Goal: Contribute content: Contribute content

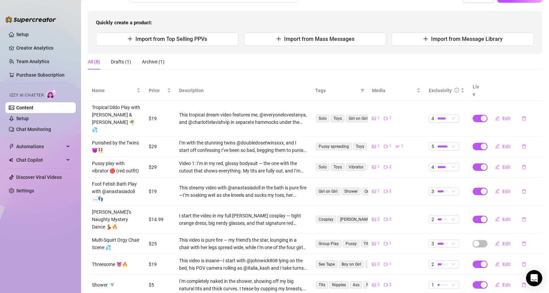
scroll to position [32, 0]
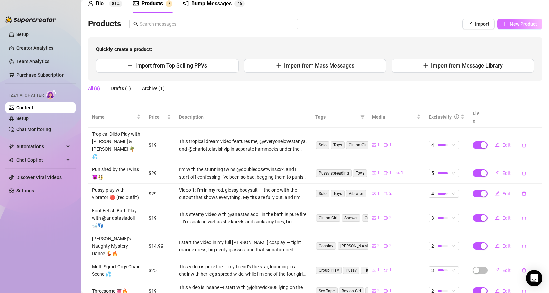
click at [518, 28] on button "New Product" at bounding box center [519, 24] width 45 height 11
type textarea "Type your message here..."
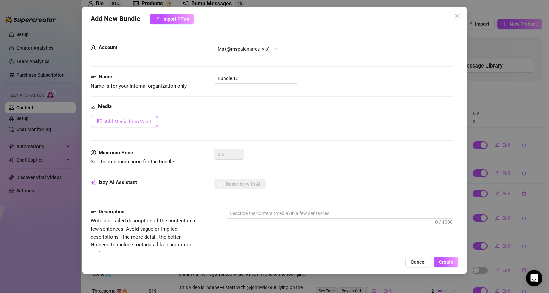
click at [127, 120] on span "Add Media from Vault" at bounding box center [128, 121] width 47 height 5
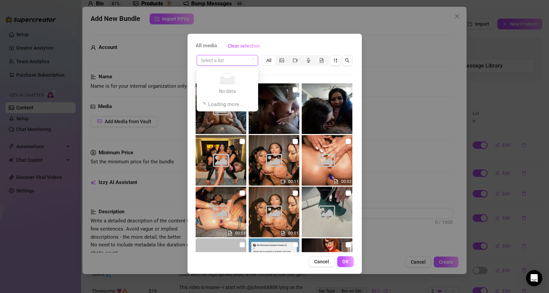
click at [246, 59] on input "search" at bounding box center [224, 60] width 47 height 10
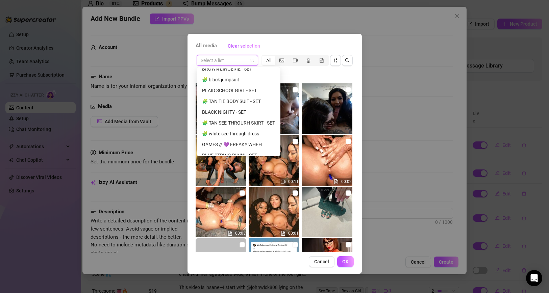
scroll to position [238, 0]
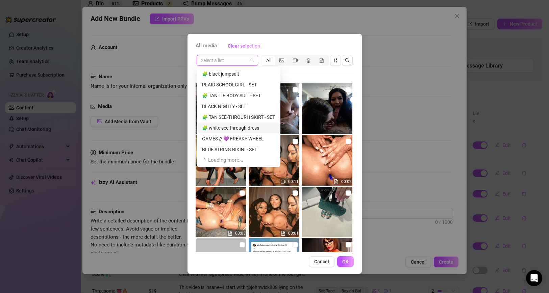
click at [254, 128] on div "🧩 white see-through dress" at bounding box center [238, 127] width 73 height 7
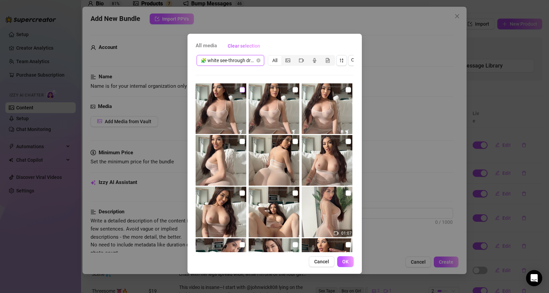
click at [244, 90] on input "checkbox" at bounding box center [242, 89] width 5 height 5
checkbox input "true"
click at [278, 106] on img at bounding box center [274, 108] width 51 height 51
checkbox input "true"
click at [340, 104] on img at bounding box center [327, 108] width 51 height 51
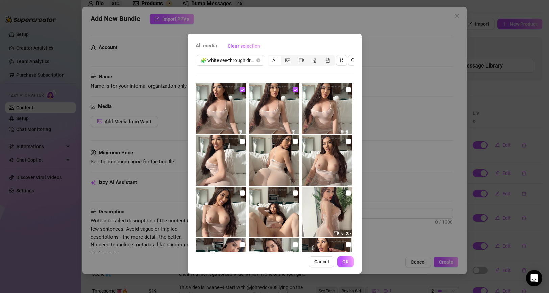
checkbox input "true"
click at [221, 164] on img at bounding box center [221, 160] width 51 height 51
checkbox input "true"
click at [273, 167] on img at bounding box center [274, 160] width 51 height 51
checkbox input "true"
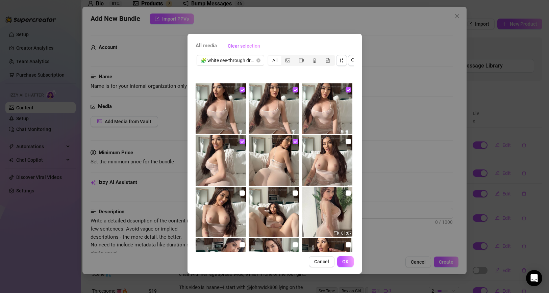
click at [323, 159] on img at bounding box center [327, 160] width 51 height 51
checkbox input "true"
click at [219, 215] on img at bounding box center [221, 212] width 51 height 51
checkbox input "true"
click at [272, 214] on img at bounding box center [274, 212] width 51 height 51
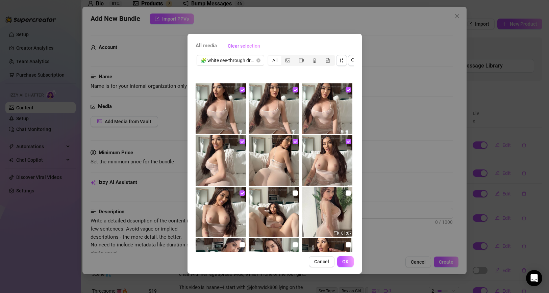
checkbox input "true"
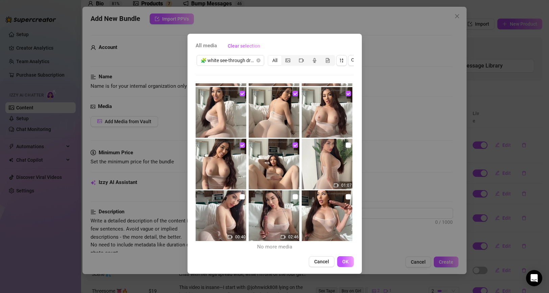
click at [328, 167] on img at bounding box center [327, 164] width 51 height 51
checkbox input "true"
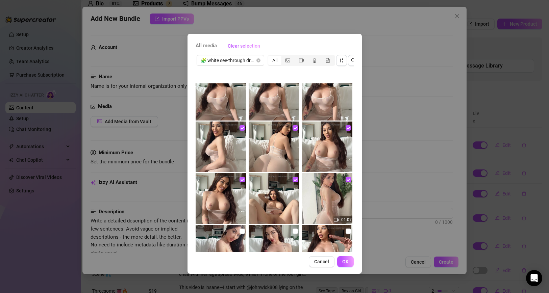
scroll to position [0, 0]
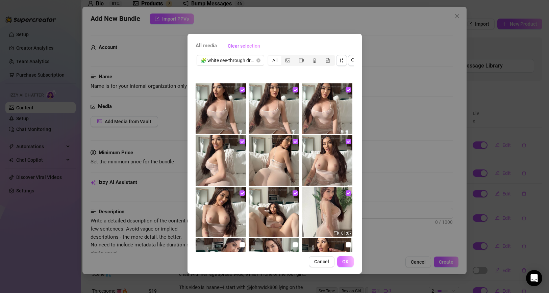
click at [346, 262] on span "OK" at bounding box center [345, 261] width 6 height 5
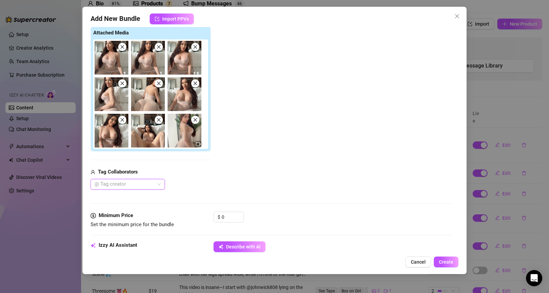
scroll to position [123, 0]
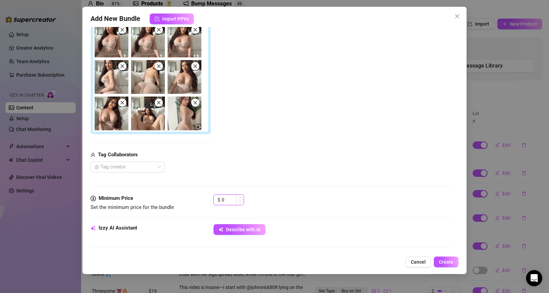
click at [234, 201] on input "0" at bounding box center [233, 200] width 22 height 10
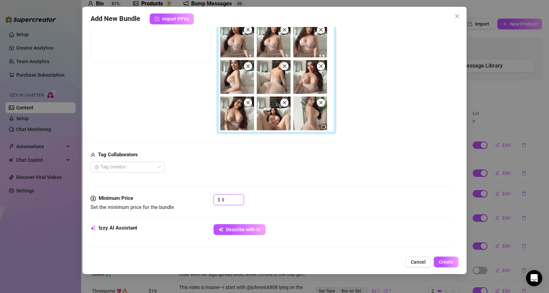
type input "9"
click at [280, 171] on div "@ Tag creator" at bounding box center [214, 167] width 246 height 11
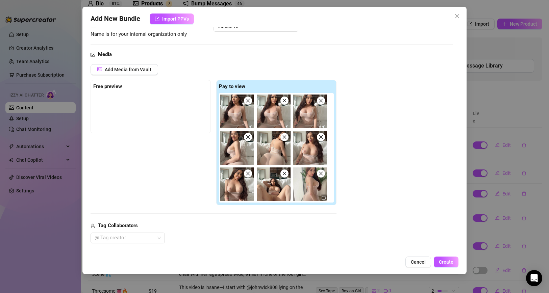
scroll to position [52, 0]
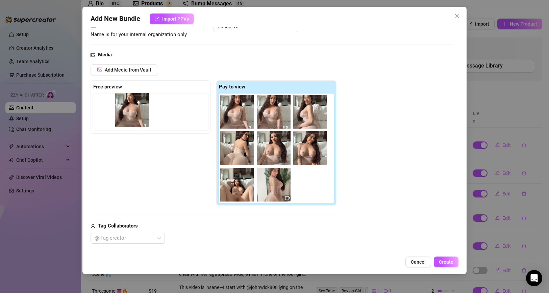
drag, startPoint x: 240, startPoint y: 115, endPoint x: 132, endPoint y: 113, distance: 107.1
click at [132, 113] on div "Free preview Pay to view" at bounding box center [214, 143] width 246 height 126
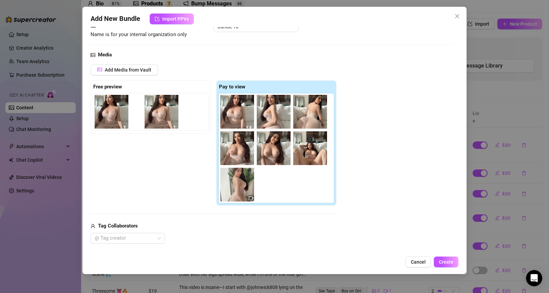
drag, startPoint x: 237, startPoint y: 115, endPoint x: 158, endPoint y: 115, distance: 78.4
click at [158, 115] on div "Free preview Pay to view" at bounding box center [214, 143] width 246 height 126
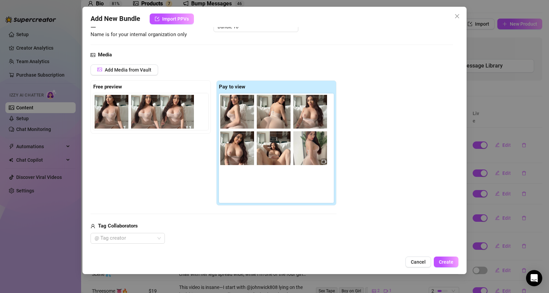
drag, startPoint x: 242, startPoint y: 116, endPoint x: 179, endPoint y: 116, distance: 62.5
click at [179, 116] on div "Free preview Pay to view" at bounding box center [214, 143] width 246 height 126
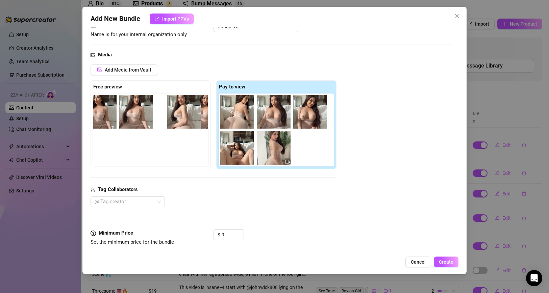
drag, startPoint x: 239, startPoint y: 117, endPoint x: 183, endPoint y: 117, distance: 55.4
click at [183, 117] on div "Free preview Pay to view" at bounding box center [214, 124] width 246 height 89
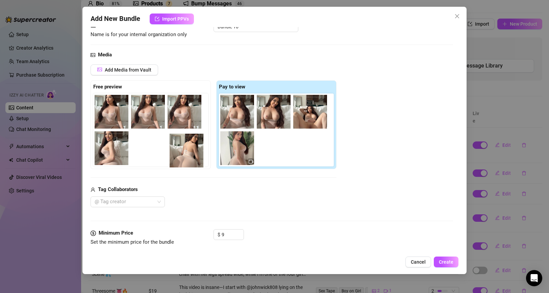
scroll to position [0, 16]
drag, startPoint x: 243, startPoint y: 116, endPoint x: 184, endPoint y: 152, distance: 69.3
click at [184, 152] on div "Free preview Pay to view" at bounding box center [214, 124] width 246 height 89
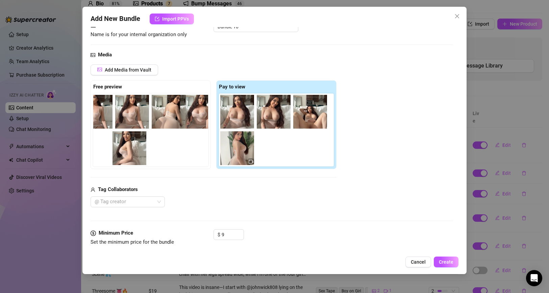
scroll to position [0, 0]
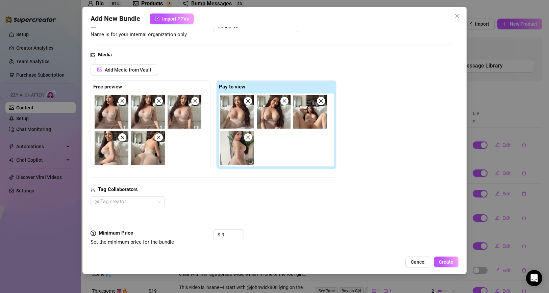
click at [374, 145] on div "Add Media from Vault Free preview Pay to view Tag Collaborators @ Tag creator" at bounding box center [272, 136] width 363 height 143
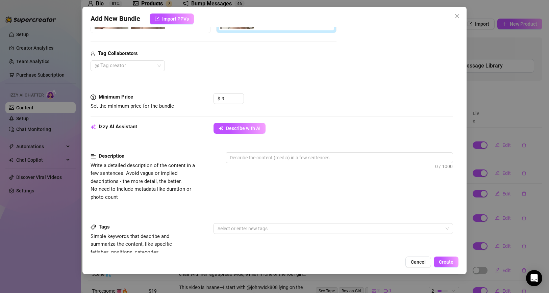
scroll to position [189, 0]
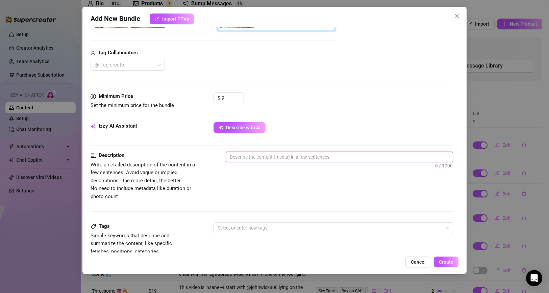
click at [249, 155] on textarea at bounding box center [339, 157] width 227 height 10
paste textarea "this is an ultra-personalized treat just for you—I’m rocking a sheer white dres…"
type textarea "this is an ultra-personalized treat just for you—I’m rocking a sheer white dres…"
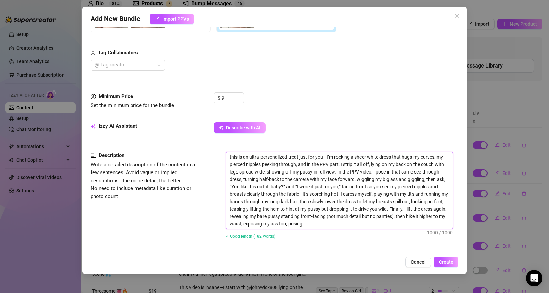
scroll to position [0, 0]
type textarea "this is an ultra-personalized treat just for you—I’m rocking a sheer white dres…"
drag, startPoint x: 317, startPoint y: 224, endPoint x: 263, endPoint y: 226, distance: 54.8
click at [263, 226] on textarea "this is an ultra-personalized treat just for you—I’m rocking a sheer white dres…" at bounding box center [339, 190] width 227 height 77
click at [300, 172] on textarea "this is an ultra-personalized treat just for you—I’m rocking a sheer white dres…" at bounding box center [339, 190] width 227 height 77
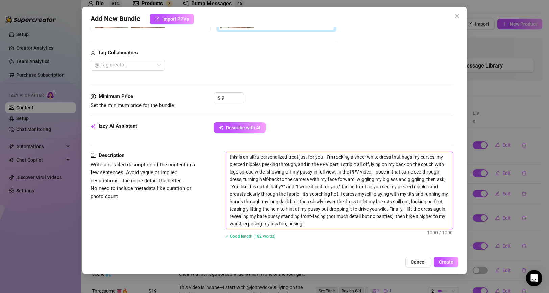
paste textarea "your personal treat—I’m in a sheer white dress with my pierced nipples showing,…"
type textarea "this is your personal treat—I’m in a sheer white dress with my pierced nipples …"
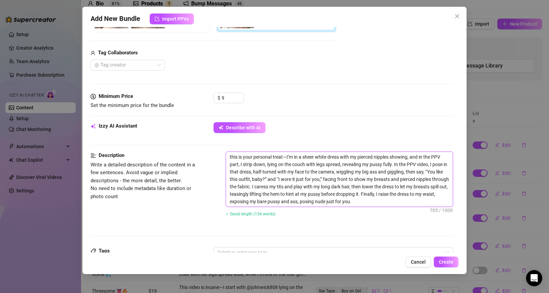
drag, startPoint x: 231, startPoint y: 157, endPoint x: 217, endPoint y: 157, distance: 13.5
click at [217, 157] on div "Description Write a detailed description of the content in a few sentences. Avo…" at bounding box center [272, 189] width 363 height 74
type textarea "This is your personal treat—I’m in a sheer white dress with my pierced nipples …"
click at [368, 199] on textarea "This is your personal treat—I’m in a sheer white dress with my pierced nipples …" at bounding box center [339, 179] width 227 height 55
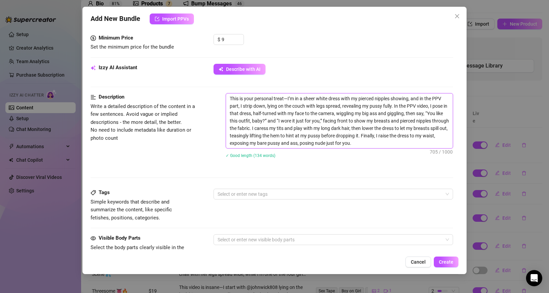
scroll to position [259, 0]
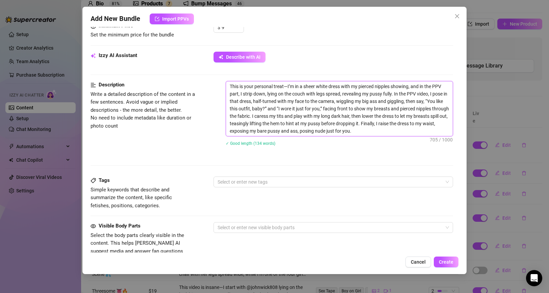
type textarea "This is your personal treat—I’m in a sheer white dress with my pierced nipples …"
click at [293, 113] on textarea "This is your personal treat—I’m in a sheer white dress with my pierced nipples …" at bounding box center [339, 108] width 227 height 55
paste textarea "an ultra-personalized treat just for you—I’m rocking a sheer white dress that h…"
type textarea "This is an ultra-personalized treat just for you—I’m rocking a sheer white dres…"
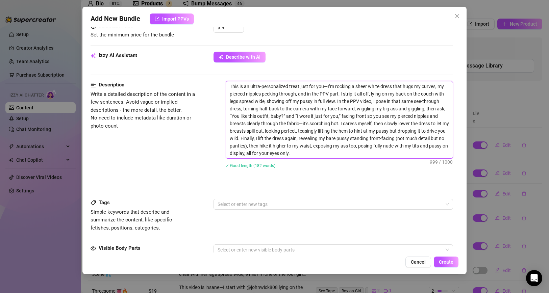
scroll to position [0, 0]
type textarea "This is an ultra-personalized treat just for you—I’m rocking a sheer white dres…"
click at [327, 177] on div "Description Write a detailed description of the content in a few sentences. Avo…" at bounding box center [272, 140] width 363 height 118
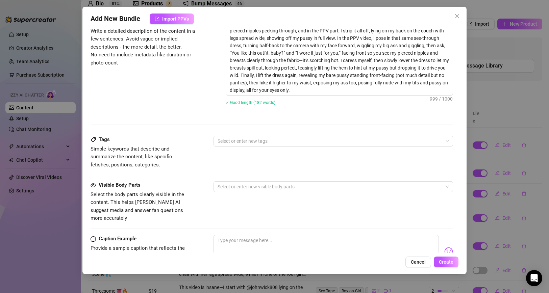
scroll to position [327, 0]
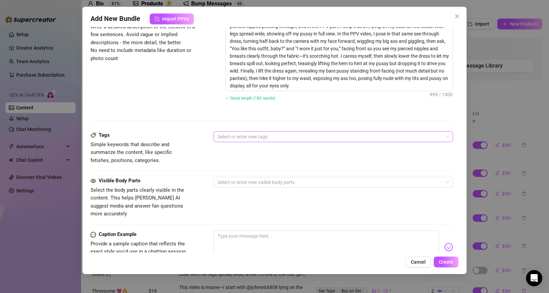
click at [238, 138] on div at bounding box center [330, 136] width 230 height 9
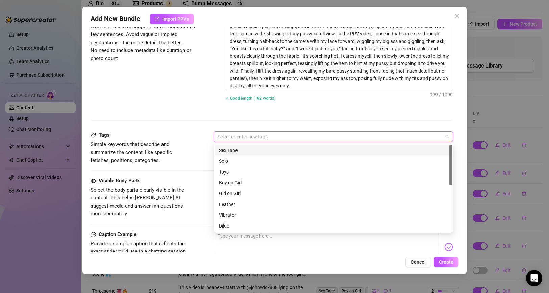
paste input "Stripping"
type input "Stripping"
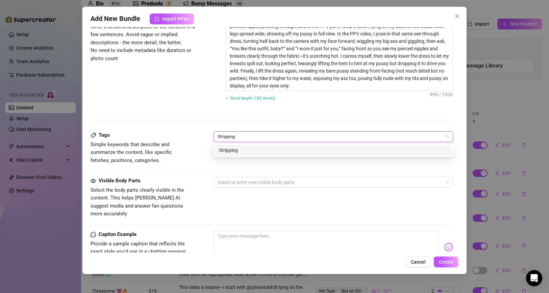
click at [240, 147] on div "Stripping" at bounding box center [333, 150] width 229 height 7
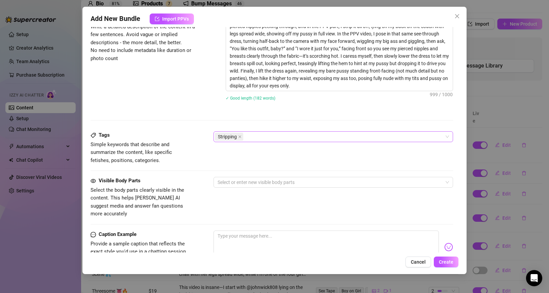
click at [248, 137] on div "Stripping" at bounding box center [330, 136] width 230 height 9
paste input "Teasing"
type input "Teasing"
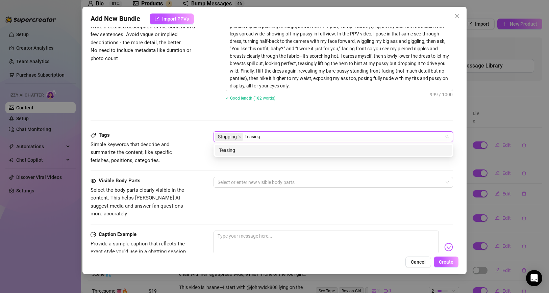
click at [247, 152] on div "Teasing" at bounding box center [333, 150] width 229 height 7
click at [284, 136] on div "Stripping Teasing" at bounding box center [330, 136] width 230 height 9
paste input "Pussy reveal"
type input "Pussy reveal"
click at [256, 152] on div "Pussy reveal" at bounding box center [333, 150] width 229 height 7
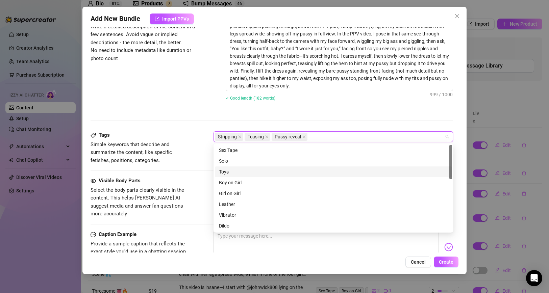
click at [336, 138] on div "Stripping Teasing Pussy reveal" at bounding box center [330, 136] width 230 height 9
paste input "Personalized video"
type input "Personalized video"
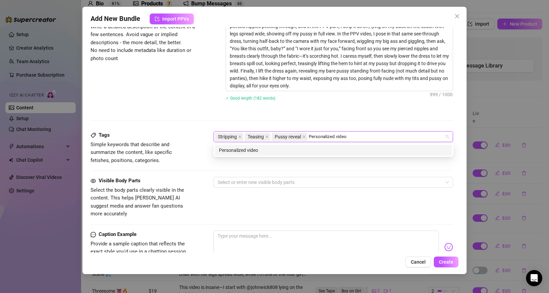
click at [274, 154] on div "Personalized video" at bounding box center [333, 150] width 229 height 7
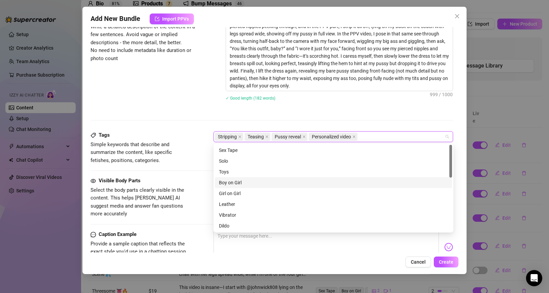
click at [370, 137] on div "Stripping Teasing Pussy reveal Personalized video" at bounding box center [330, 136] width 230 height 9
paste input "Nude posing"
type input "Nude posing"
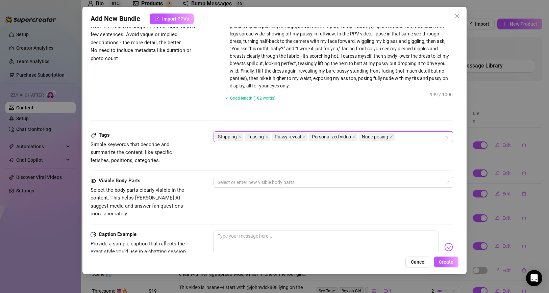
click at [409, 139] on div "Stripping Teasing Pussy reveal Personalized video Nude posing" at bounding box center [330, 136] width 230 height 9
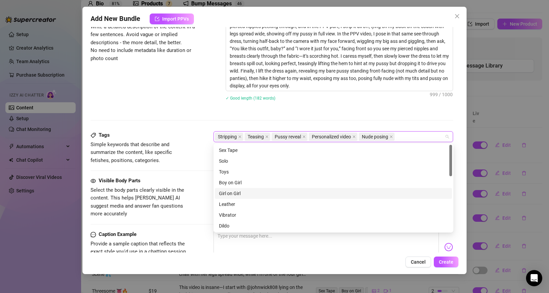
paste input "Pierced nipples"
type input "Pierced nipples"
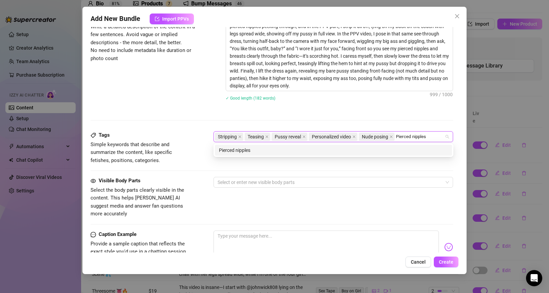
click at [335, 153] on div "Pierced nipples" at bounding box center [333, 150] width 229 height 7
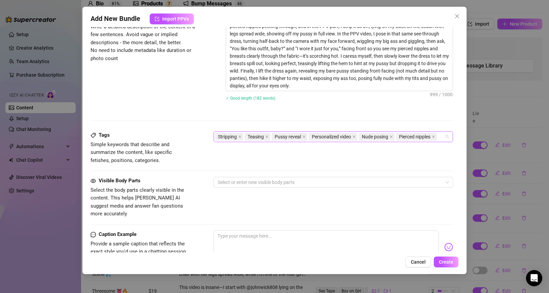
click at [443, 136] on div "Stripping Teasing Pussy reveal Personalized video Nude posing Pierced nipples" at bounding box center [330, 136] width 230 height 9
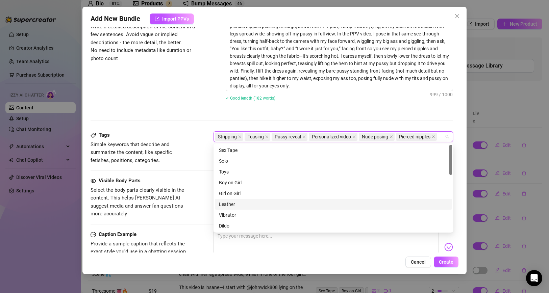
paste input "Sheer dress"
type input "Sheer dress"
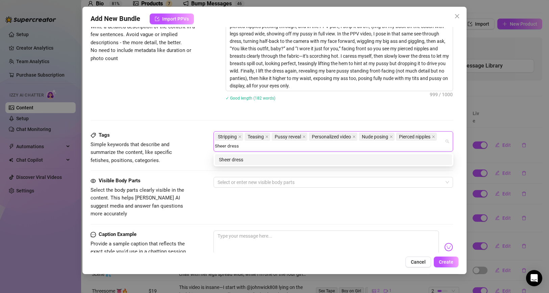
click at [233, 161] on div "Sheer dress" at bounding box center [333, 159] width 229 height 7
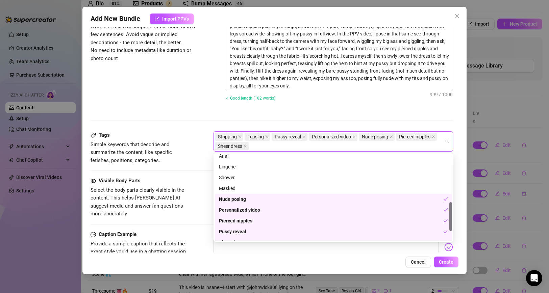
scroll to position [145, 0]
click at [183, 167] on div "Tags Simple keywords that describe and summarize the content, like specific fet…" at bounding box center [272, 154] width 363 height 46
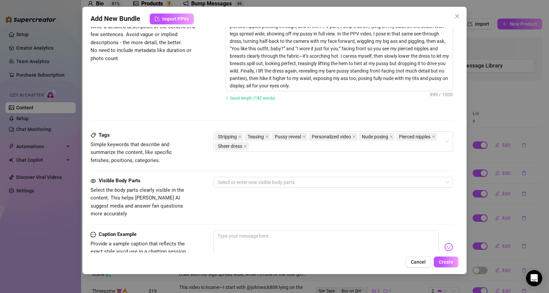
click at [256, 188] on div "Visible Body Parts Select the body parts clearly visible in the content. This h…" at bounding box center [272, 197] width 363 height 41
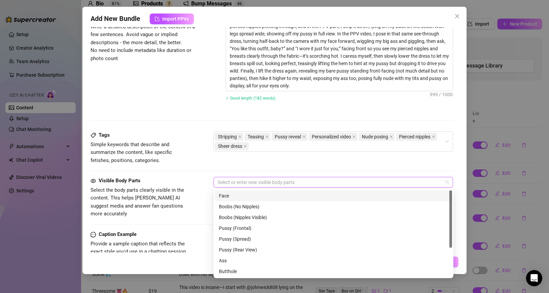
click at [256, 184] on div at bounding box center [330, 182] width 230 height 9
click at [273, 196] on div "Face" at bounding box center [333, 195] width 229 height 7
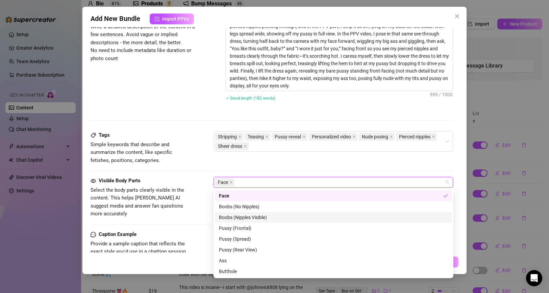
click at [279, 219] on div "Boobs (Nipples Visible)" at bounding box center [333, 217] width 229 height 7
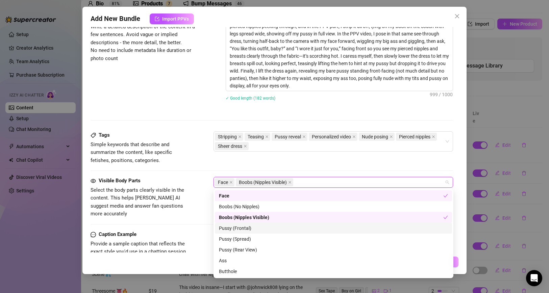
click at [275, 230] on div "Pussy (Frontal)" at bounding box center [333, 228] width 229 height 7
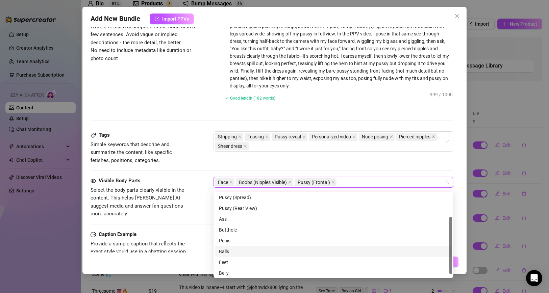
scroll to position [43, 0]
click at [192, 214] on div "Visible Body Parts Select the body parts clearly visible in the content. This h…" at bounding box center [272, 204] width 363 height 54
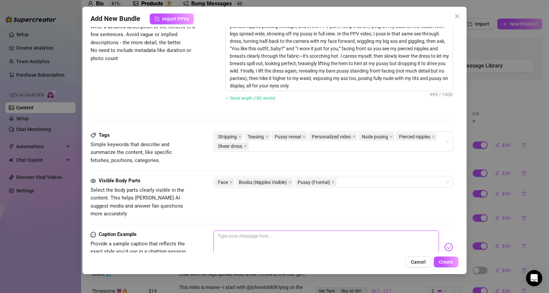
click at [250, 231] on textarea at bounding box center [327, 244] width 226 height 27
paste textarea "Hey babe, I dressed up just for you in this sheer little number—watch me tease …"
type textarea "Hey babe, I dressed up just for you in this sheer little number—watch me tease …"
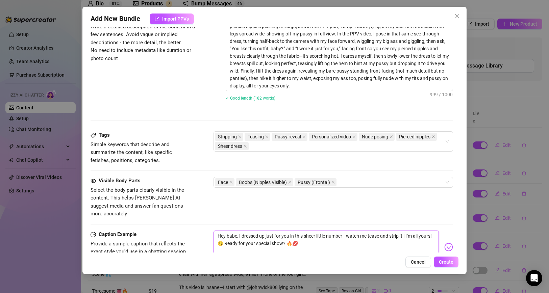
click at [343, 231] on textarea "Hey babe, I dressed up just for you in this sheer little number—watch me tease …" at bounding box center [327, 244] width 226 height 27
type textarea "Hey babe, I dressed up just for you in this sheer little number —watch me tease…"
type textarea "Hey babe, I dressed up just for you in this sheer little number — watch me teas…"
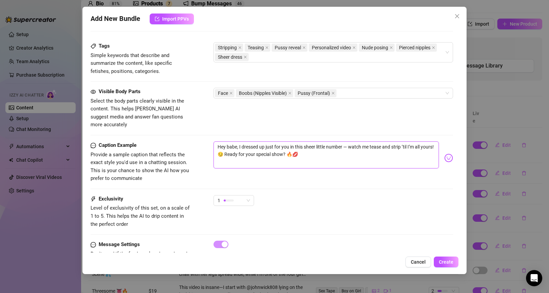
scroll to position [419, 0]
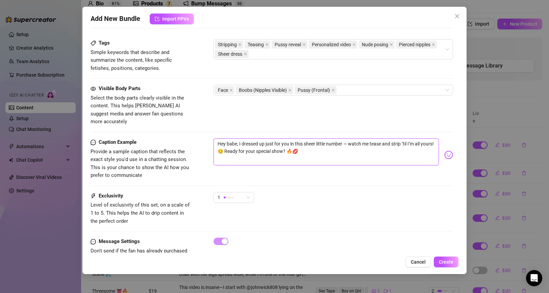
type textarea "Hey babe, I dressed up just for you in this sheer little number — watch me teas…"
click at [287, 201] on div "Exclusivity Level of exclusivity of this set, on a scale of 1 to 5. This helps …" at bounding box center [272, 208] width 363 height 33
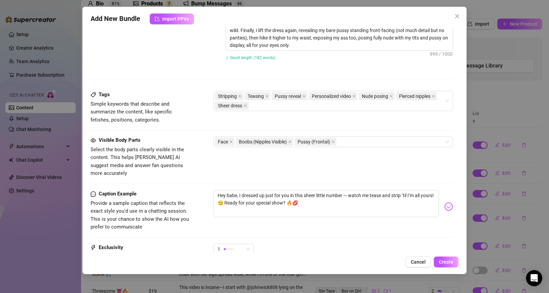
scroll to position [434, 0]
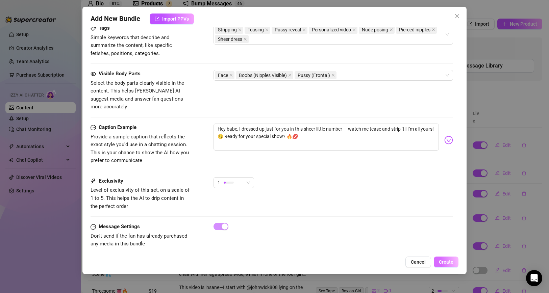
click at [449, 262] on span "Create" at bounding box center [446, 262] width 15 height 5
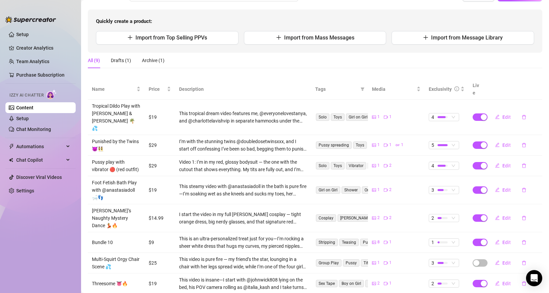
scroll to position [79, 0]
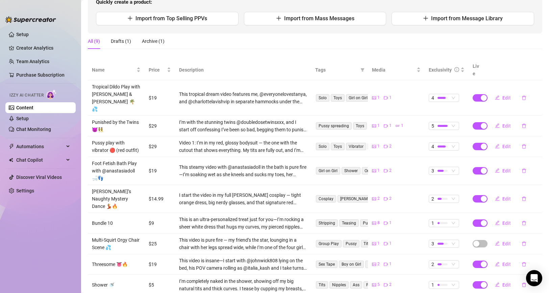
click at [128, 213] on td "Bundle 10" at bounding box center [116, 223] width 57 height 21
click at [506, 221] on span "Edit" at bounding box center [506, 223] width 8 height 5
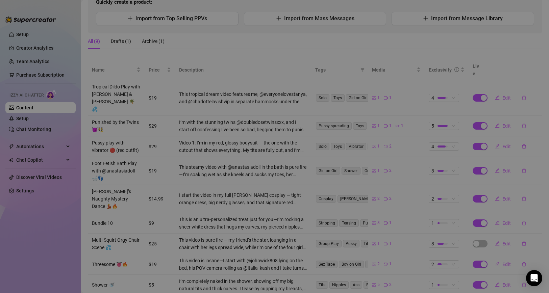
type textarea "Hey babe, I dressed up just for you in this sheer little number — watch me teas…"
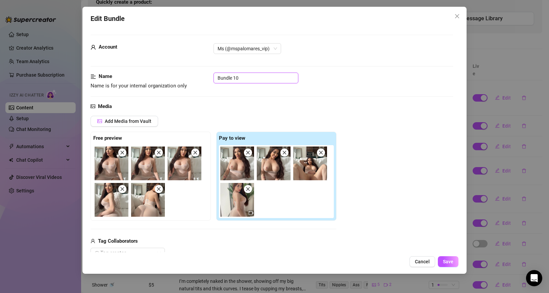
click at [241, 81] on input "Bundle 10" at bounding box center [256, 78] width 85 height 11
paste input "See-Through White Dress"
click at [283, 78] on input "See-Through White Dress" at bounding box center [256, 78] width 85 height 11
paste input "👗🤍"
type input "See-Through White Dress 🤍"
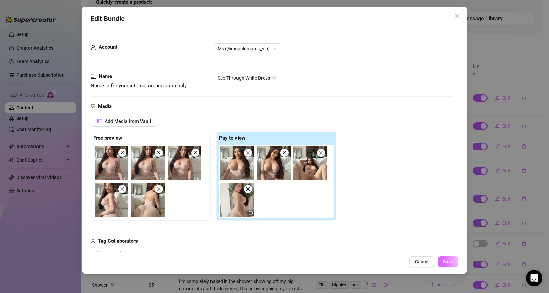
click at [448, 260] on span "Save" at bounding box center [448, 261] width 10 height 5
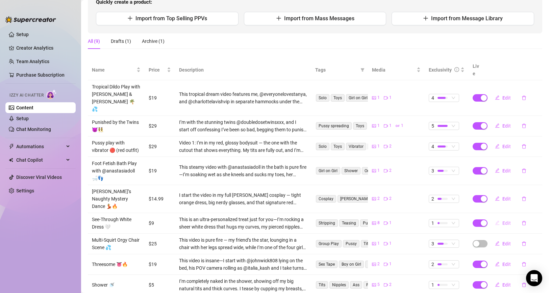
click at [504, 221] on span "Edit" at bounding box center [506, 223] width 8 height 5
type textarea "Hey babe, I dressed up just for you in this sheer little number — watch me teas…"
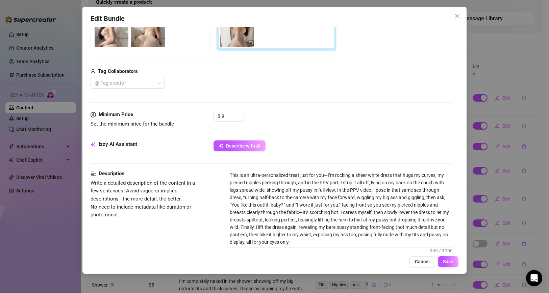
scroll to position [169, 0]
drag, startPoint x: 233, startPoint y: 115, endPoint x: 208, endPoint y: 115, distance: 24.7
click at [208, 115] on div "Minimum Price Set the minimum price for the bundle $ 9" at bounding box center [272, 120] width 363 height 17
type input "7"
click at [319, 115] on div "$ 7" at bounding box center [334, 120] width 240 height 17
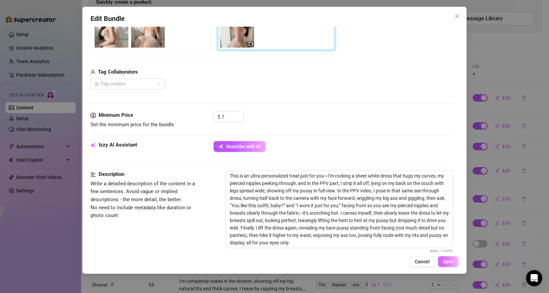
click at [450, 264] on span "Save" at bounding box center [448, 261] width 10 height 5
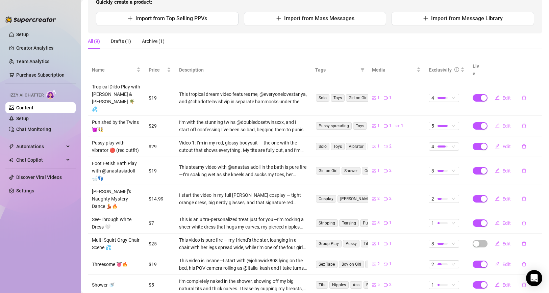
click at [504, 123] on span "Edit" at bounding box center [506, 125] width 8 height 5
type textarea "Hey naughty lovers, I was so bad with @doubledosetwinsxxx—they punished me hard…"
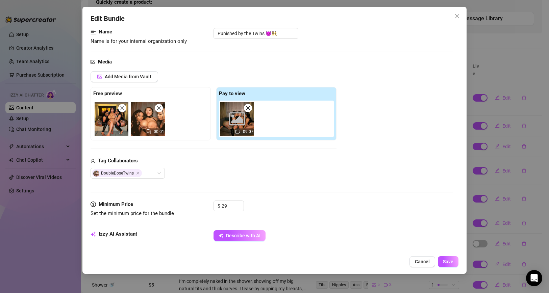
scroll to position [53, 0]
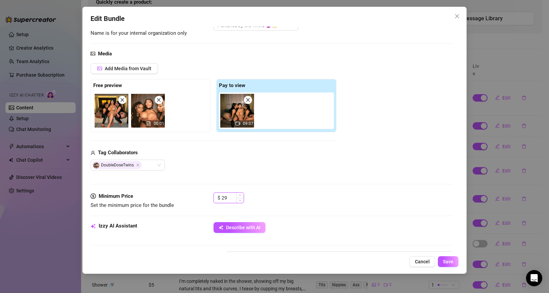
click at [224, 199] on input "29" at bounding box center [233, 198] width 22 height 10
type input "49"
click at [282, 197] on div "$ 49" at bounding box center [334, 201] width 240 height 17
click at [451, 264] on span "Save" at bounding box center [448, 261] width 10 height 5
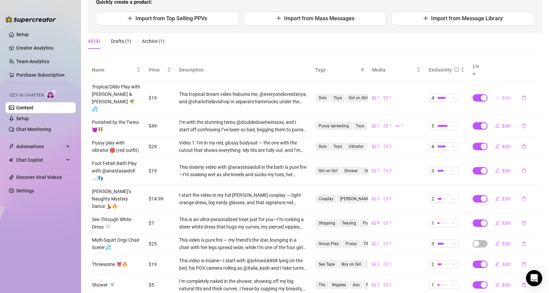
click at [500, 93] on button "Edit" at bounding box center [503, 98] width 27 height 11
type textarea "Hey hotties, caught me and the girls @everyonelovestanya @charlottelavishvip go…"
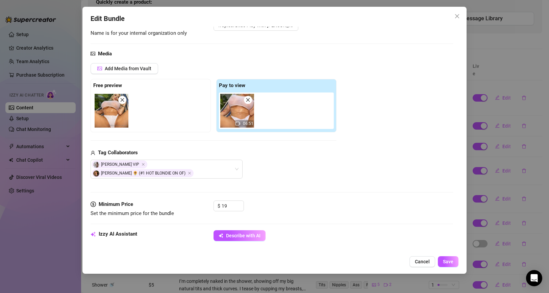
scroll to position [55, 0]
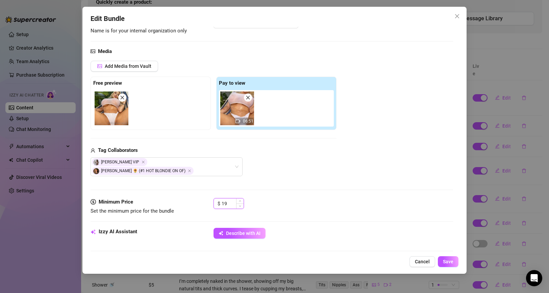
click at [225, 199] on input "19" at bounding box center [233, 204] width 22 height 10
type input "29"
click at [286, 198] on div "$ 29" at bounding box center [334, 206] width 240 height 17
click at [452, 261] on span "Save" at bounding box center [448, 261] width 10 height 5
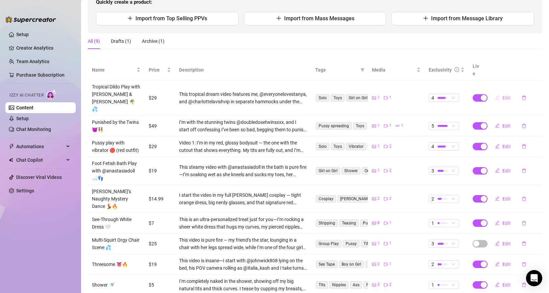
click at [501, 93] on button "Edit" at bounding box center [503, 98] width 27 height 11
type textarea "Hey hotties, caught me and the girls @everyonelovestanya @charlottelavishvip go…"
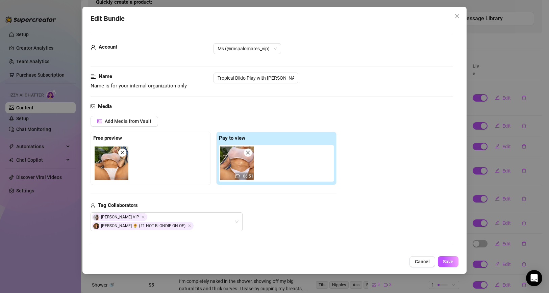
click at [233, 254] on input "29" at bounding box center [233, 259] width 22 height 10
type input "30"
click at [447, 261] on span "Save" at bounding box center [448, 261] width 10 height 5
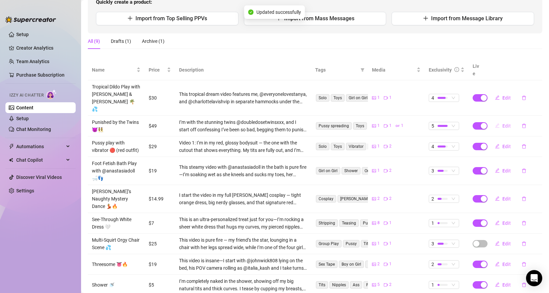
click at [510, 123] on span "Edit" at bounding box center [506, 125] width 8 height 5
type textarea "Hey naughty lovers, I was so bad with @doubledosetwinsxxx—they punished me hard…"
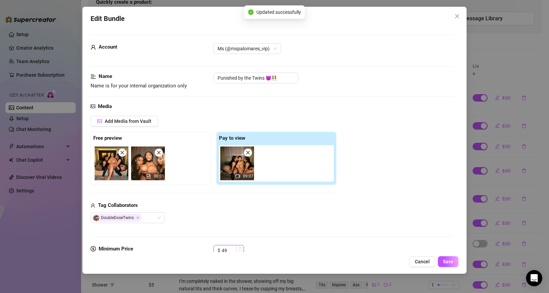
click at [231, 251] on input "49" at bounding box center [233, 251] width 22 height 10
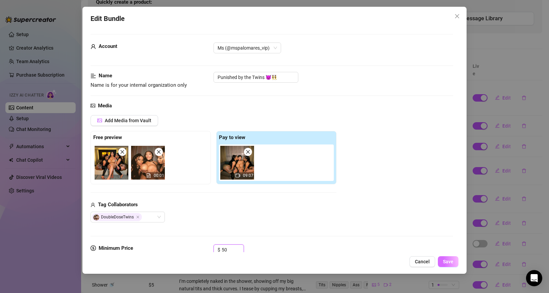
type input "50"
click at [444, 263] on span "Save" at bounding box center [448, 261] width 10 height 5
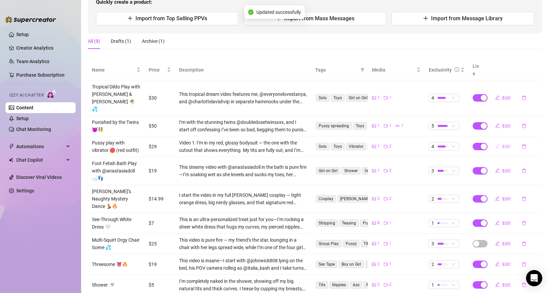
click at [507, 144] on span "Edit" at bounding box center [506, 146] width 8 height 5
type textarea "Hey hot stuff, get ready for my red-hot chaos party! 😎 I’m shaking things up wi…"
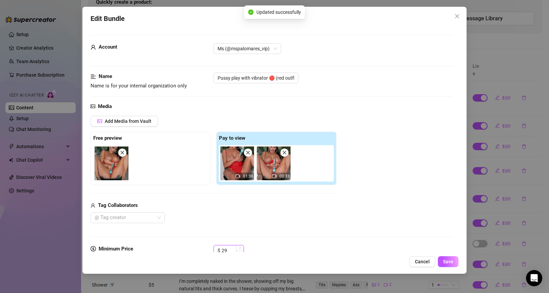
click at [233, 247] on input "29" at bounding box center [233, 251] width 22 height 10
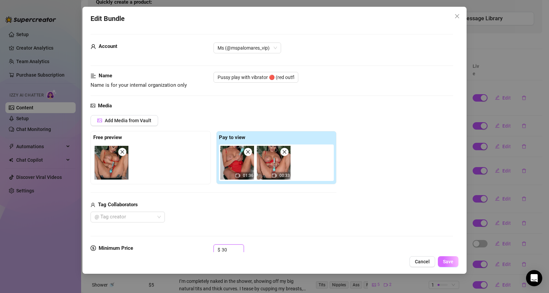
type input "30"
click at [453, 265] on button "Save" at bounding box center [448, 261] width 21 height 11
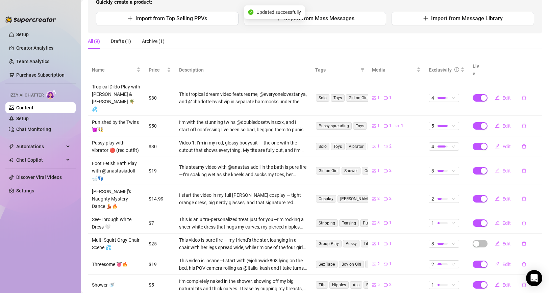
click at [500, 166] on button "Edit" at bounding box center [503, 171] width 27 height 11
type textarea "Hey darlings, @[PERSON_NAME] and I got wild in the bath—my toes had her moaning…"
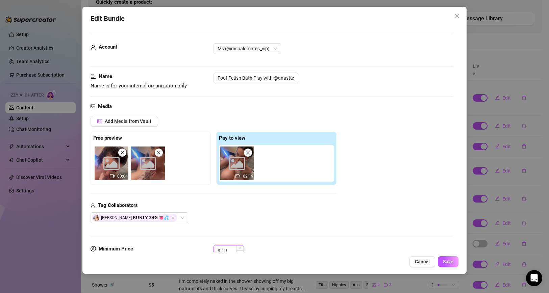
click at [230, 248] on input "19" at bounding box center [233, 251] width 22 height 10
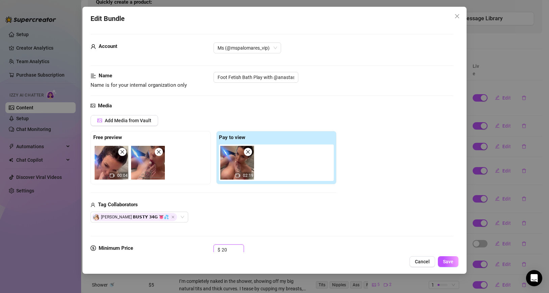
type input "20"
click at [314, 222] on div "[PERSON_NAME] 𝗕𝗨𝗦𝗧𝗬 𝟯𝟰𝗚 👅💦" at bounding box center [214, 217] width 246 height 11
click at [449, 260] on span "Save" at bounding box center [448, 261] width 10 height 5
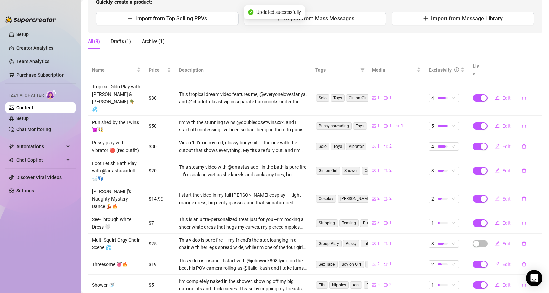
click at [504, 196] on span "Edit" at bounding box center [506, 198] width 8 height 5
type textarea "Hey babe, ready to unravel my naughty [PERSON_NAME] secret? 😏 I’m swaying those…"
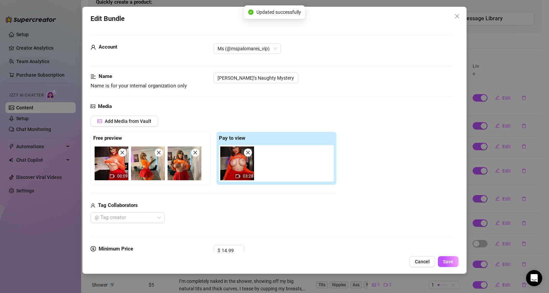
click at [230, 254] on div "Edit Bundle Account Ms (@mspalomares_vip) Name Name is for your internal organi…" at bounding box center [274, 140] width 385 height 267
click at [232, 249] on input "14.99" at bounding box center [233, 251] width 22 height 10
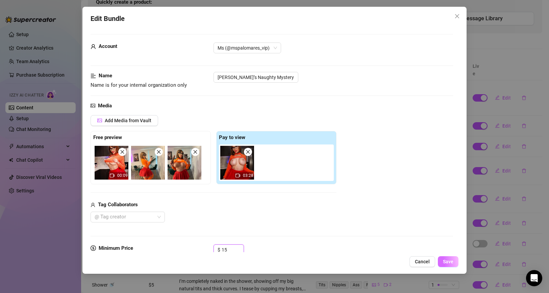
type input "15"
click at [449, 263] on span "Save" at bounding box center [448, 261] width 10 height 5
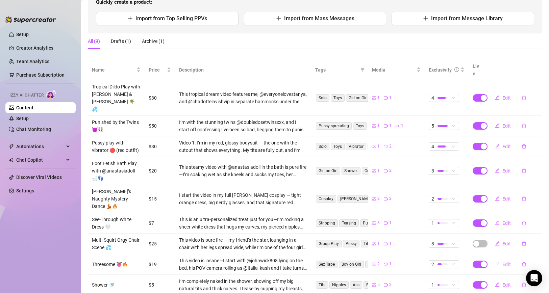
click at [504, 262] on span "Edit" at bounding box center [506, 264] width 8 height 5
type textarea "Hey naughty ones, @johnwick808 and @italia_kash had me wild—sucking, riding, an…"
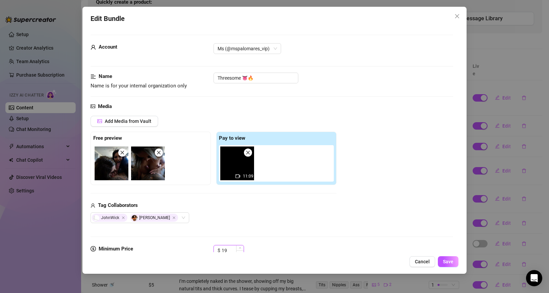
click at [231, 251] on input "19" at bounding box center [233, 251] width 22 height 10
type input "25"
click at [298, 235] on div "Media Add Media from Vault Free preview Pay to view 11:09 Tag Collaborators [PE…" at bounding box center [272, 173] width 363 height 143
click at [451, 263] on span "Save" at bounding box center [448, 261] width 10 height 5
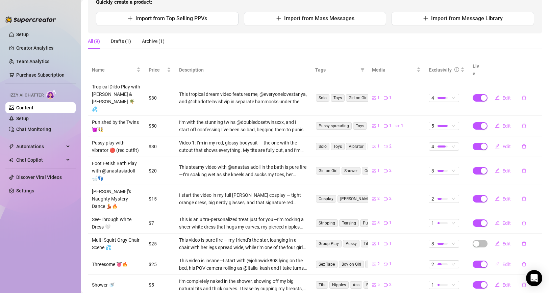
click at [507, 262] on span "Edit" at bounding box center [506, 264] width 8 height 5
type textarea "Hey naughty ones, @johnwick808 and @italia_kash had me wild—sucking, riding, an…"
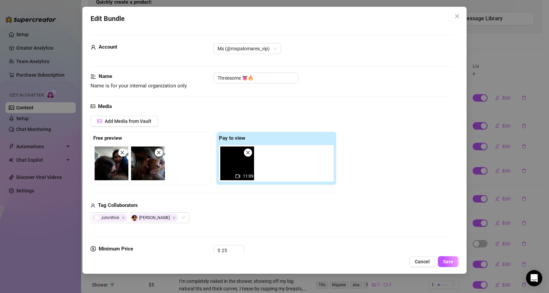
click at [231, 244] on div "Media Add Media from Vault Free preview Pay to view 11:09 Tag Collaborators [PE…" at bounding box center [272, 174] width 363 height 143
click at [230, 248] on input "25" at bounding box center [233, 251] width 22 height 10
type input "20"
click at [313, 200] on div "Add Media from Vault Free preview Pay to view 11:09 Tag Collaborators JohnWick …" at bounding box center [214, 168] width 246 height 107
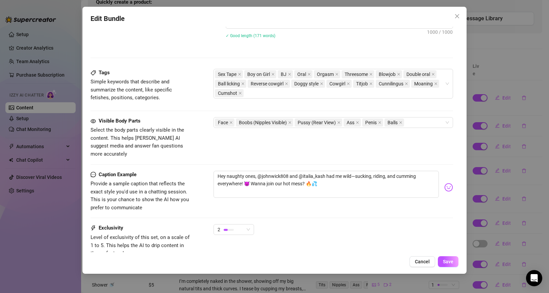
scroll to position [368, 0]
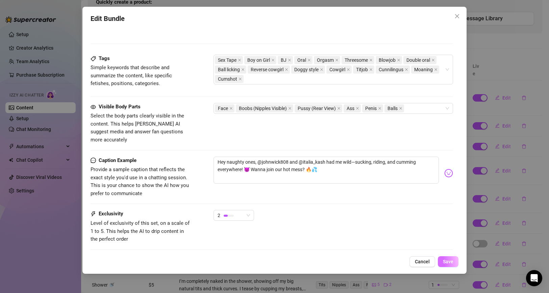
click at [448, 261] on span "Save" at bounding box center [448, 261] width 10 height 5
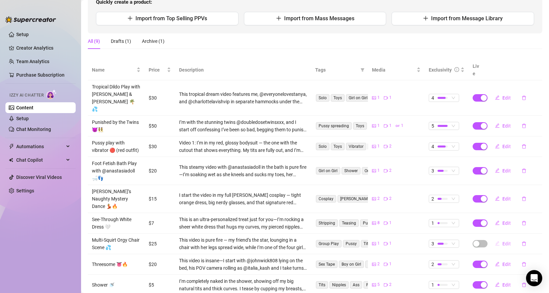
click at [507, 241] on span "Edit" at bounding box center [506, 243] width 8 height 5
type textarea "Hey hotties, we drove my girl wild in that chair — sucking her tits and making …"
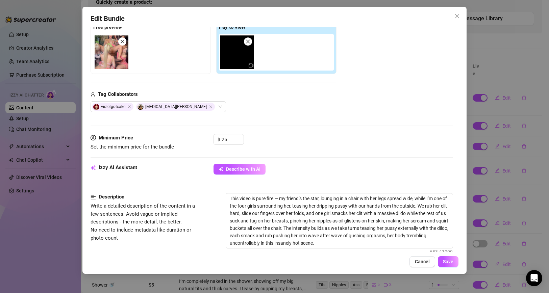
scroll to position [88, 0]
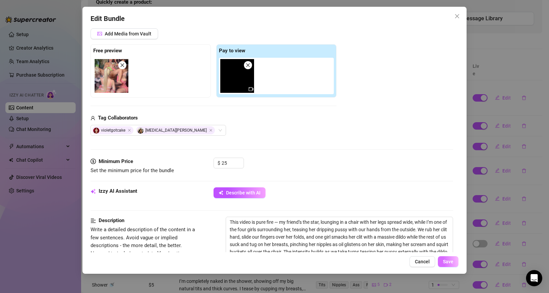
click at [454, 264] on button "Save" at bounding box center [448, 261] width 21 height 11
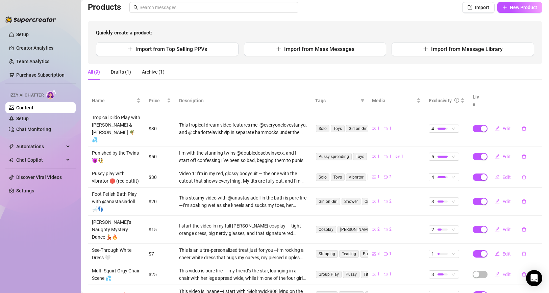
scroll to position [0, 0]
